Goal: Task Accomplishment & Management: Use online tool/utility

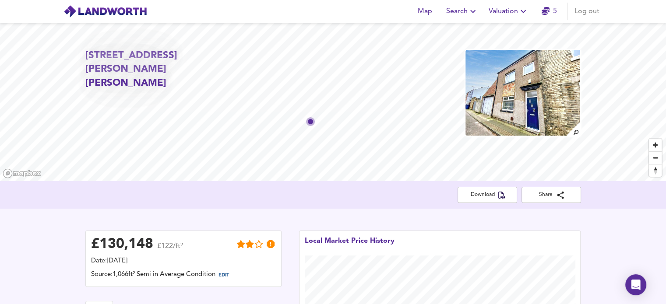
click at [516, 11] on span "Valuation" at bounding box center [508, 11] width 40 height 12
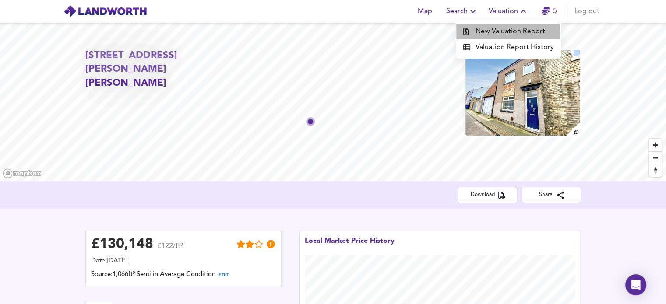
click at [509, 34] on li "New Valuation Report" at bounding box center [508, 32] width 105 height 16
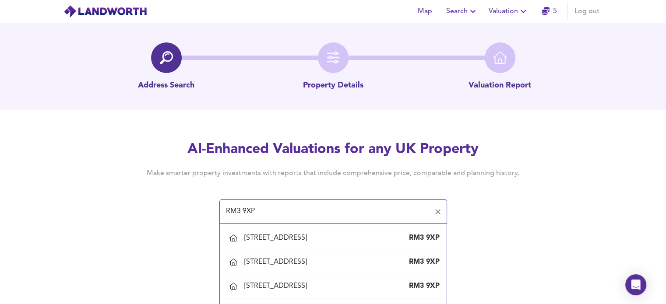
scroll to position [118, 0]
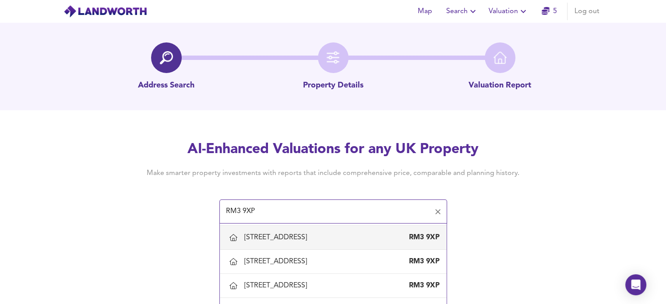
click at [309, 237] on div "[STREET_ADDRESS]" at bounding box center [277, 238] width 66 height 10
type input "[STREET_ADDRESS]"
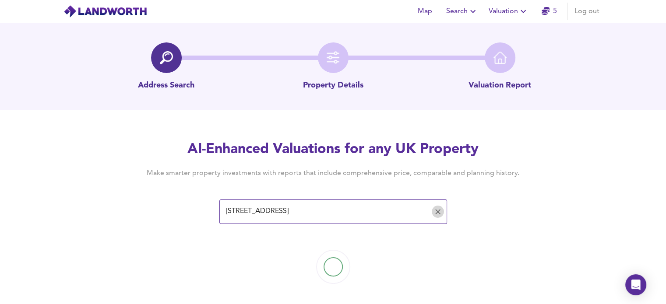
click at [435, 211] on icon "Clear" at bounding box center [437, 211] width 9 height 9
click at [299, 218] on input "text" at bounding box center [326, 212] width 207 height 17
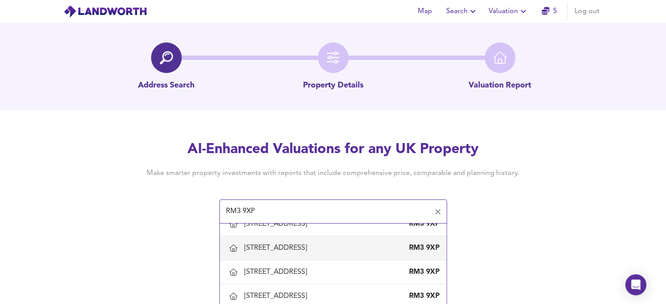
scroll to position [132, 0]
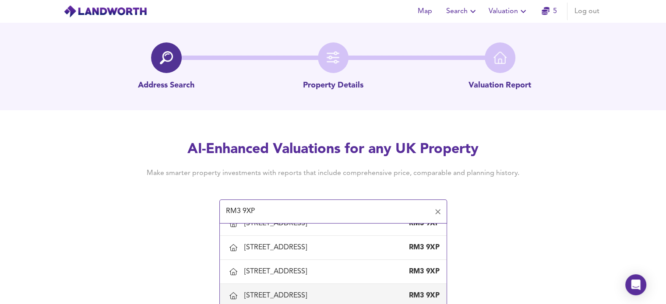
click at [318, 290] on div "[STREET_ADDRESS]" at bounding box center [333, 296] width 213 height 18
type input "[STREET_ADDRESS]"
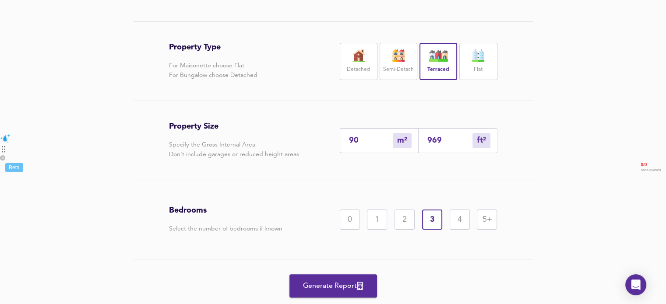
scroll to position [197, 0]
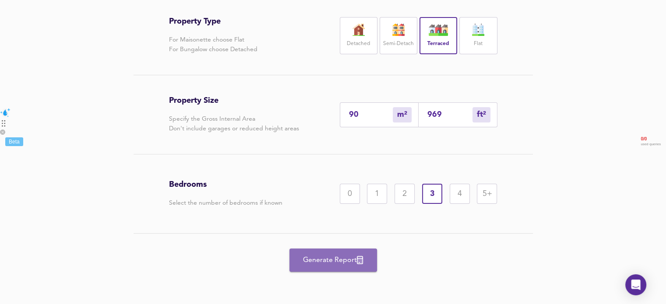
click at [332, 271] on button "Generate Report" at bounding box center [333, 260] width 88 height 23
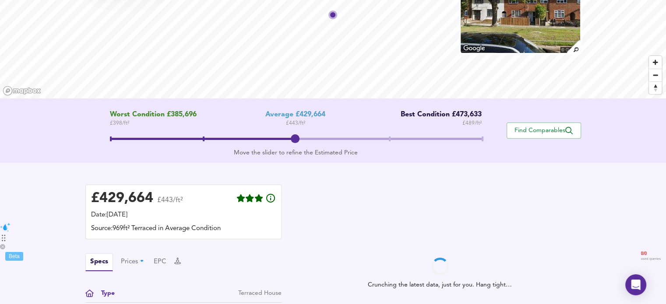
scroll to position [88, 0]
